Goal: Information Seeking & Learning: Learn about a topic

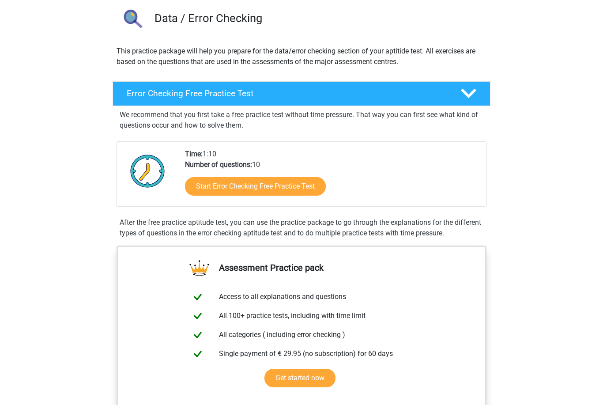
scroll to position [56, 0]
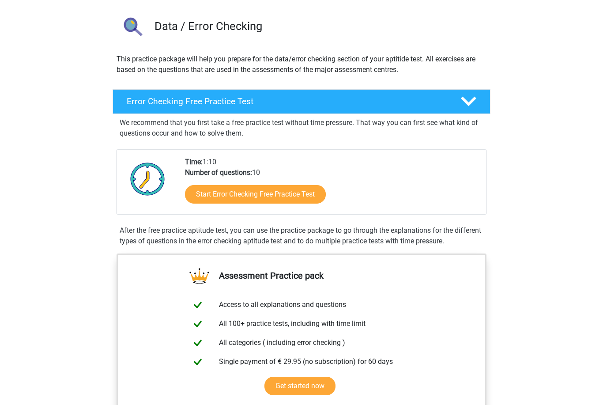
click at [277, 202] on link "Start Error Checking Free Practice Test" at bounding box center [255, 194] width 141 height 19
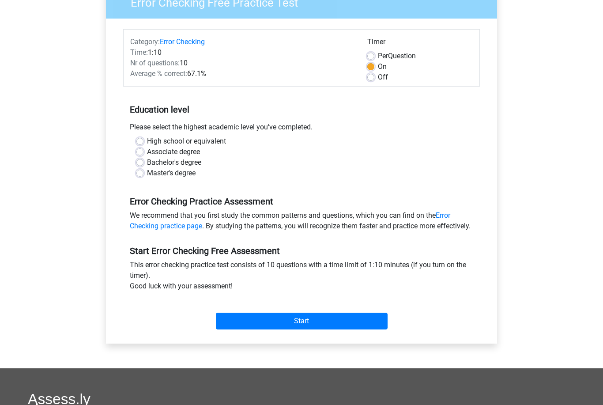
scroll to position [85, 0]
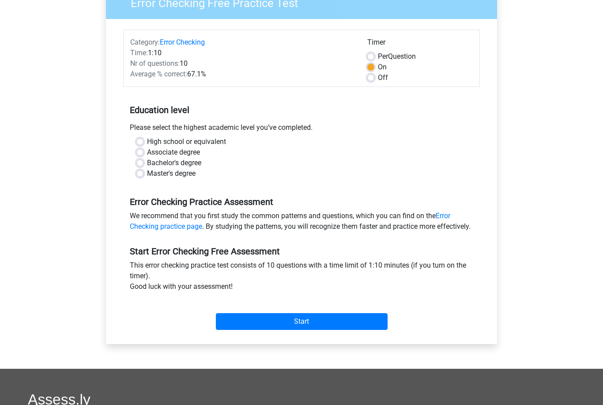
click at [378, 57] on label "Per Question" at bounding box center [397, 56] width 38 height 11
click at [373, 57] on input "Per Question" at bounding box center [370, 55] width 7 height 9
radio input "true"
click at [378, 70] on label "On" at bounding box center [382, 67] width 9 height 11
click at [372, 70] on input "On" at bounding box center [370, 66] width 7 height 9
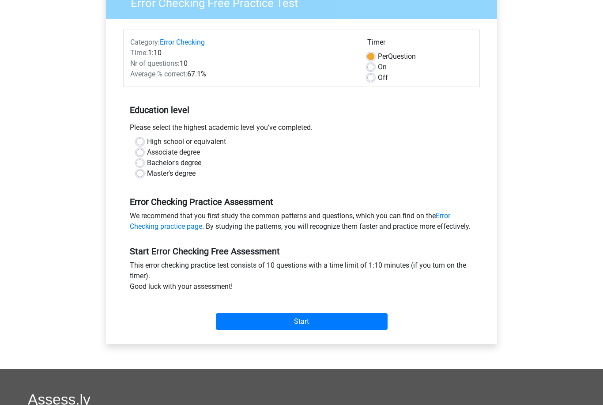
radio input "true"
click at [147, 143] on label "High school or equivalent" at bounding box center [186, 141] width 79 height 11
click at [142, 143] on input "High school or equivalent" at bounding box center [139, 140] width 7 height 9
radio input "true"
click at [285, 330] on input "Start" at bounding box center [302, 321] width 172 height 17
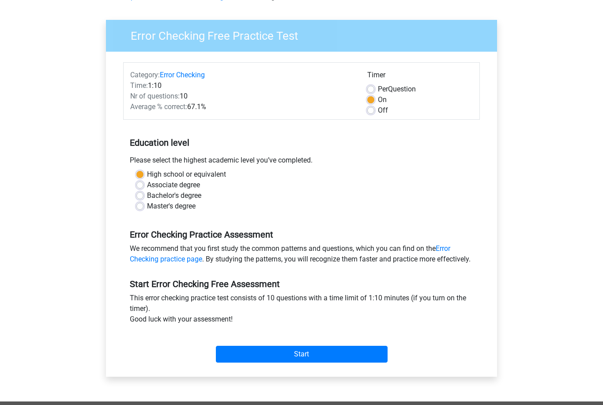
scroll to position [0, 0]
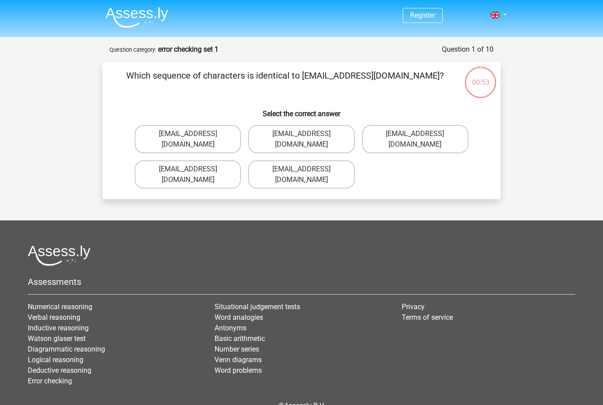
click at [159, 133] on label "[EMAIL_ADDRESS][DOMAIN_NAME]" at bounding box center [188, 139] width 106 height 28
click at [188, 134] on input "[EMAIL_ADDRESS][DOMAIN_NAME]" at bounding box center [191, 137] width 6 height 6
radio input "true"
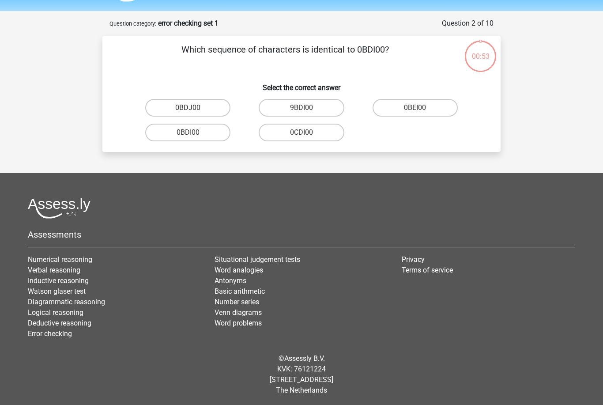
scroll to position [28, 0]
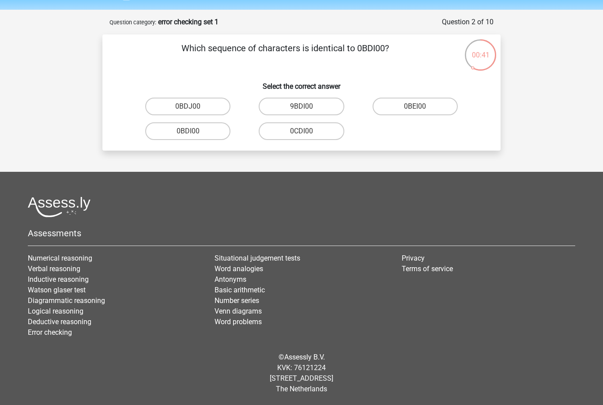
click at [169, 128] on label "0BDI00" at bounding box center [187, 131] width 85 height 18
click at [188, 131] on input "0BDI00" at bounding box center [191, 134] width 6 height 6
radio input "true"
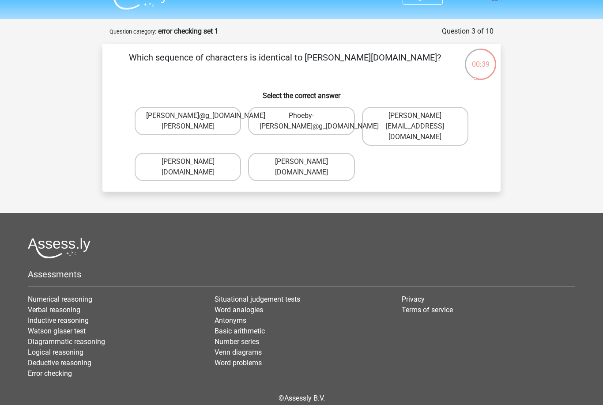
scroll to position [18, 0]
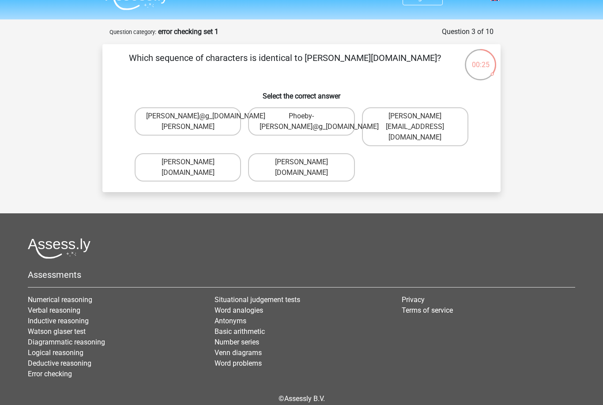
click at [325, 160] on label "[PERSON_NAME][DOMAIN_NAME]" at bounding box center [301, 167] width 106 height 28
click at [307, 162] on input "[PERSON_NAME][DOMAIN_NAME]" at bounding box center [304, 165] width 6 height 6
radio input "true"
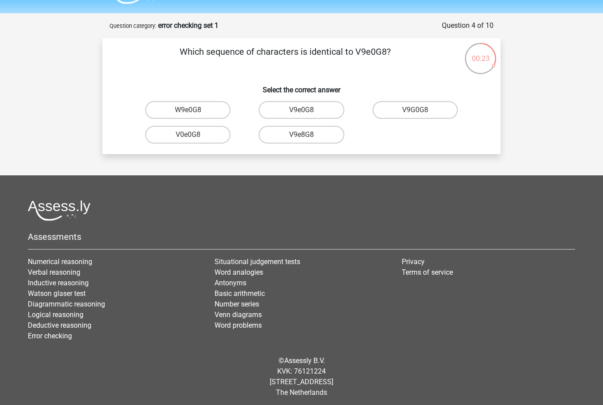
scroll to position [24, 0]
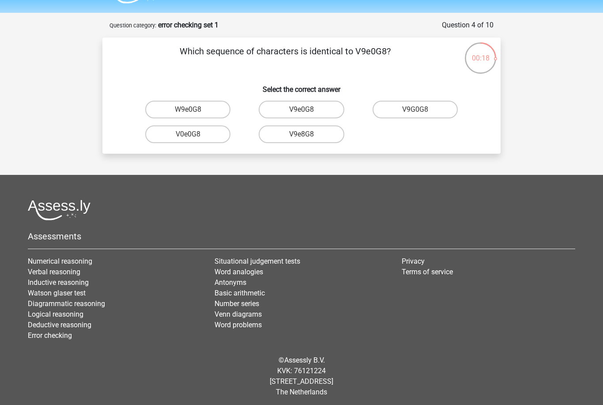
click at [320, 112] on label "V9e0G8" at bounding box center [301, 110] width 85 height 18
click at [307, 112] on input "V9e0G8" at bounding box center [304, 112] width 6 height 6
radio input "true"
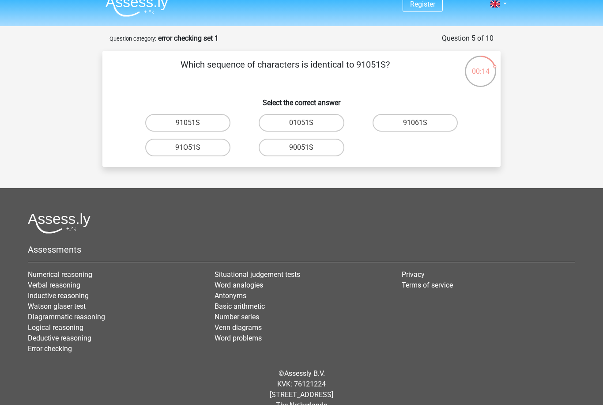
scroll to position [11, 0]
click at [170, 147] on label "91O51S" at bounding box center [187, 148] width 85 height 18
click at [188, 147] on input "91O51S" at bounding box center [191, 150] width 6 height 6
radio input "true"
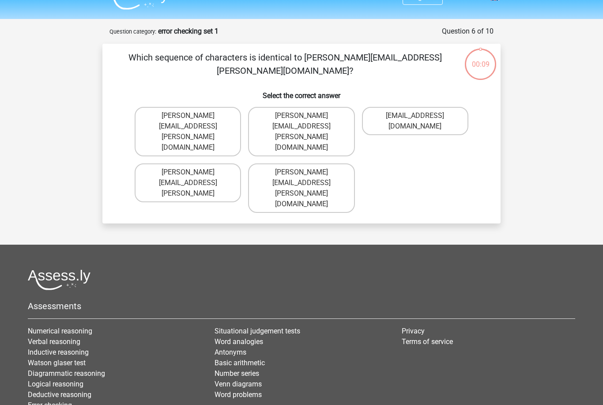
scroll to position [18, 0]
click at [338, 117] on label "Connor.Paterson@mailme.com" at bounding box center [301, 131] width 106 height 49
click at [307, 117] on input "Connor.Paterson@mailme.com" at bounding box center [304, 119] width 6 height 6
radio input "true"
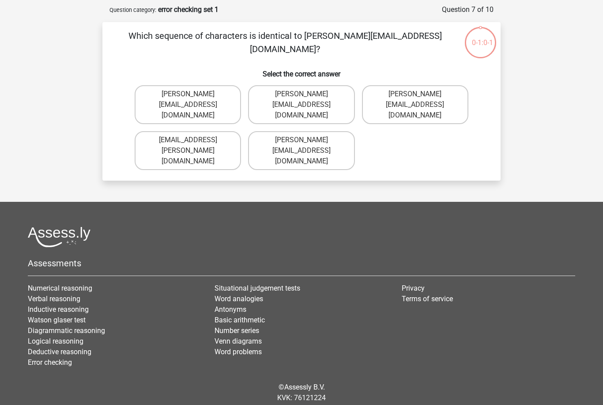
scroll to position [44, 0]
